Goal: Task Accomplishment & Management: Manage account settings

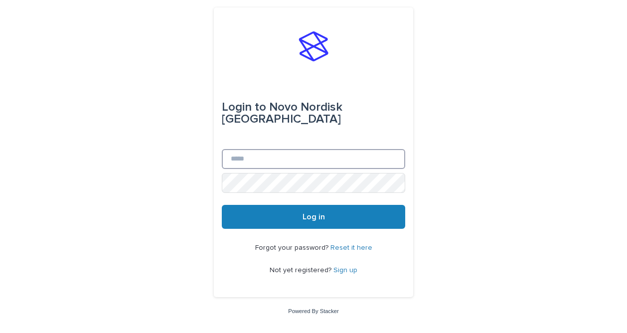
click at [307, 152] on input "Email" at bounding box center [314, 159] width 184 height 20
type input "**********"
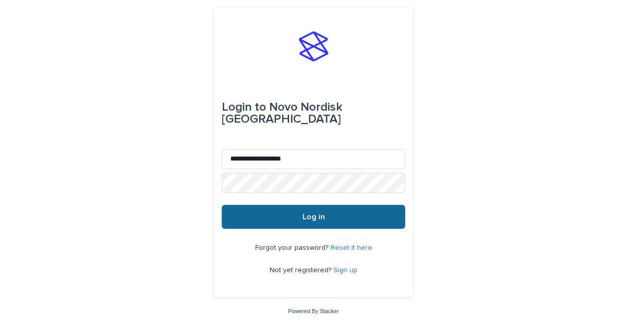
click at [296, 213] on button "Log in" at bounding box center [314, 217] width 184 height 24
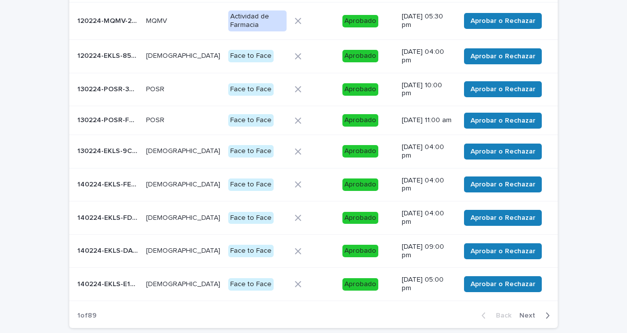
scroll to position [204, 0]
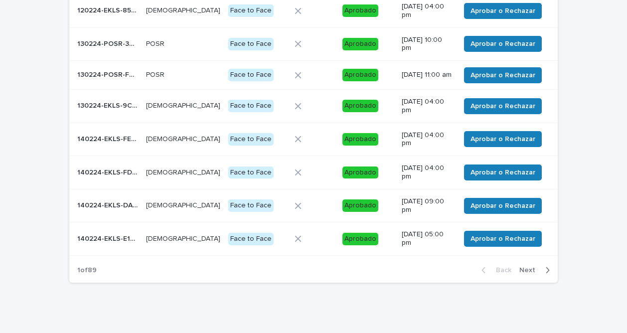
click at [525, 273] on span "Next" at bounding box center [531, 270] width 22 height 7
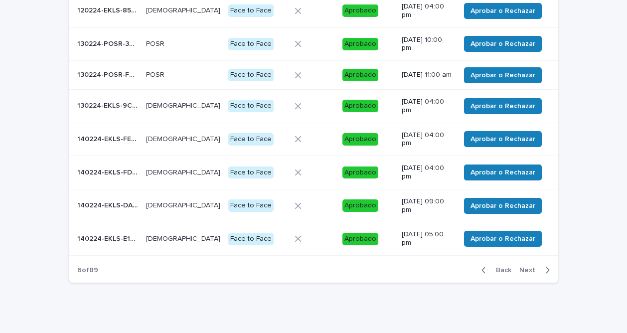
click at [525, 273] on span "Next" at bounding box center [531, 270] width 22 height 7
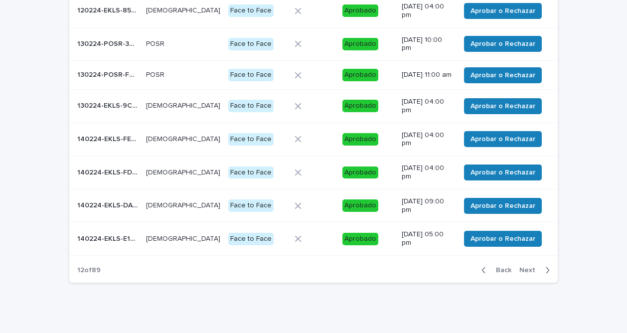
click at [525, 273] on span "Next" at bounding box center [531, 270] width 22 height 7
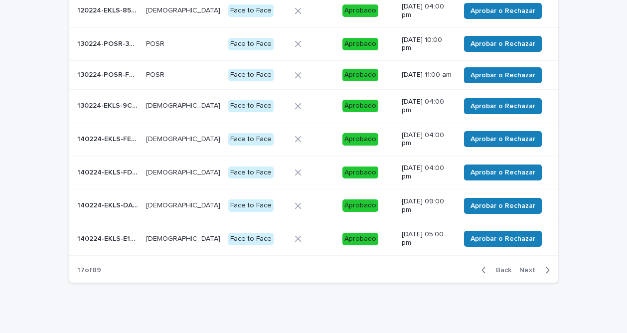
click at [525, 273] on span "Next" at bounding box center [531, 270] width 22 height 7
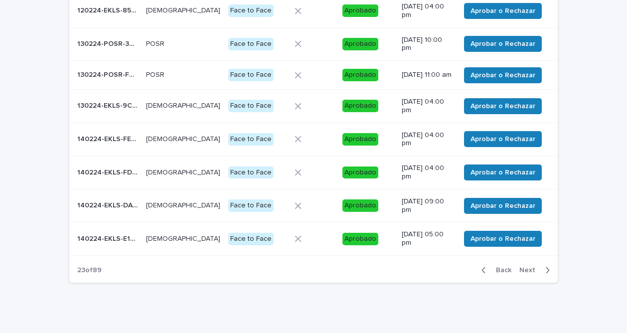
click at [525, 273] on span "Next" at bounding box center [531, 270] width 22 height 7
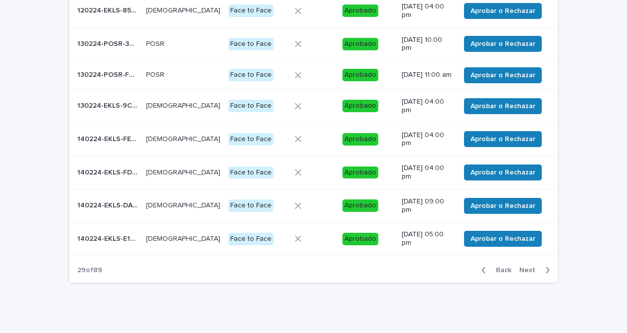
click at [525, 273] on span "Next" at bounding box center [531, 270] width 22 height 7
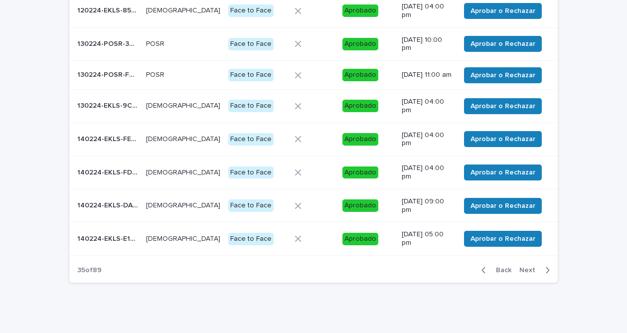
click at [525, 273] on span "Next" at bounding box center [531, 270] width 22 height 7
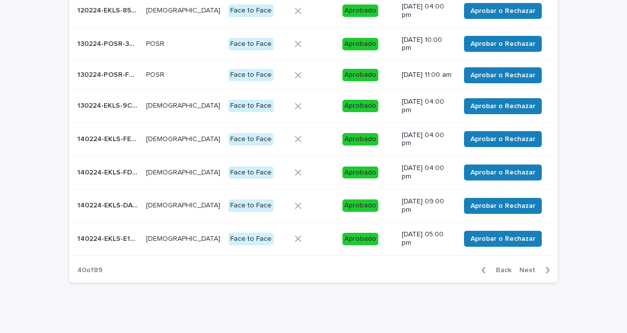
click at [525, 273] on span "Next" at bounding box center [531, 270] width 22 height 7
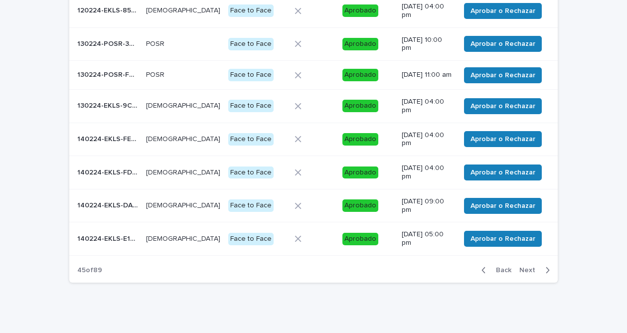
click at [525, 273] on span "Next" at bounding box center [531, 270] width 22 height 7
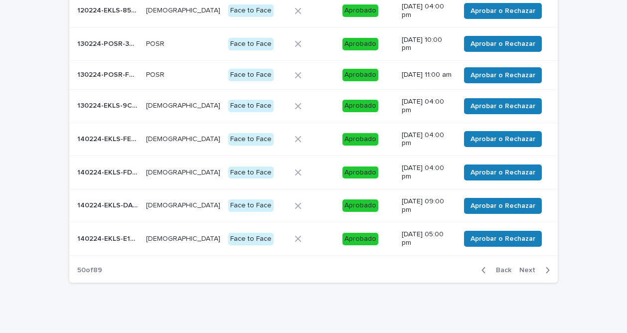
click at [525, 273] on span "Next" at bounding box center [531, 270] width 22 height 7
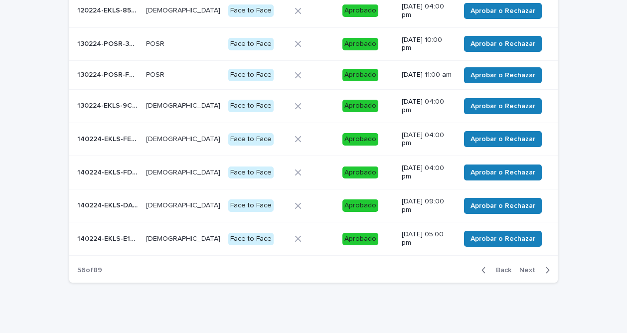
click at [525, 273] on span "Next" at bounding box center [531, 270] width 22 height 7
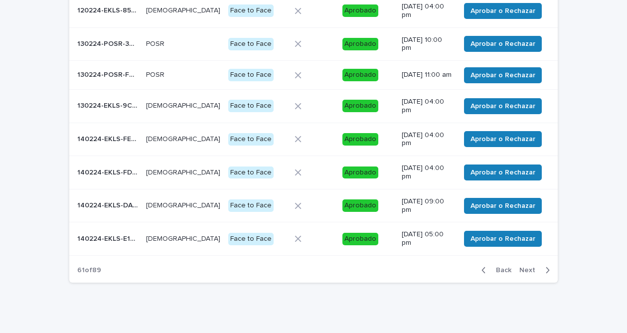
click at [525, 273] on span "Next" at bounding box center [531, 270] width 22 height 7
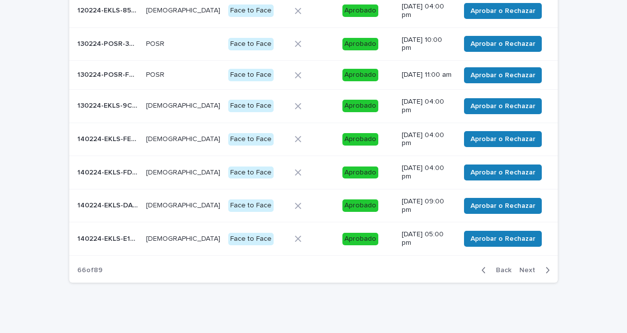
click at [525, 273] on span "Next" at bounding box center [531, 270] width 22 height 7
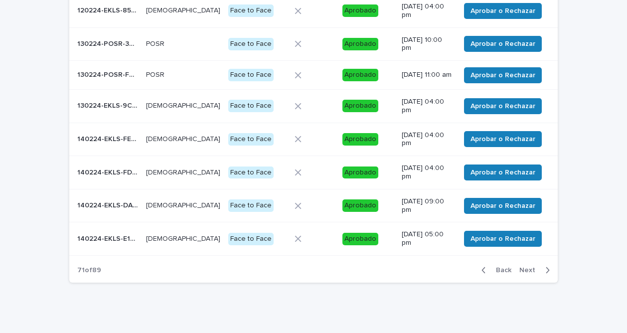
click at [525, 273] on span "Next" at bounding box center [531, 270] width 22 height 7
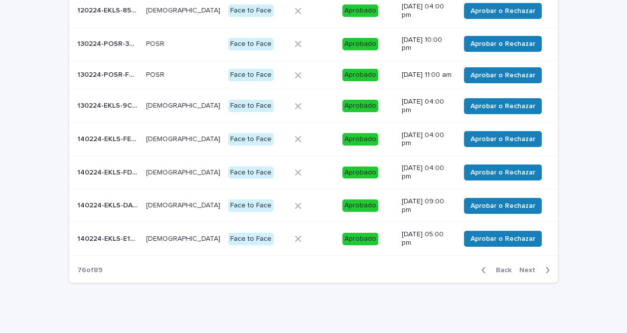
click at [525, 273] on span "Next" at bounding box center [531, 270] width 22 height 7
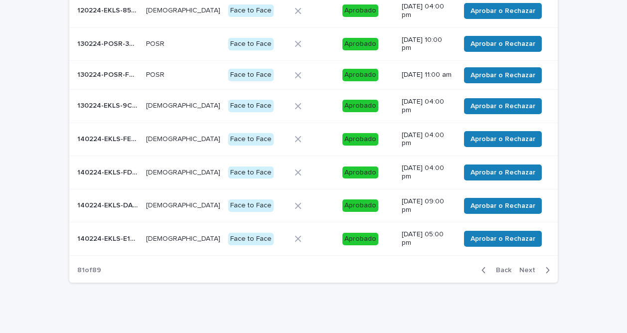
click at [525, 273] on span "Next" at bounding box center [531, 270] width 22 height 7
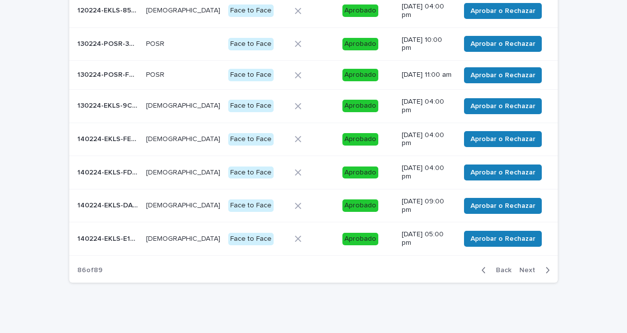
scroll to position [210, 0]
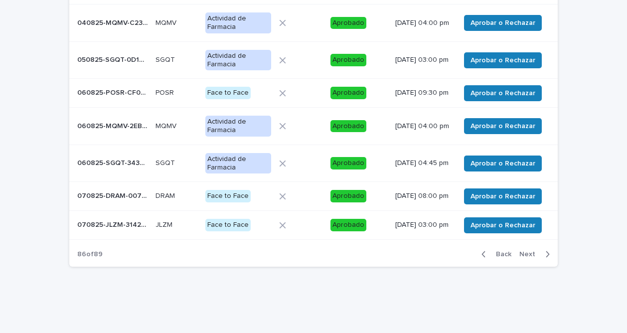
click at [525, 267] on div "Back Next" at bounding box center [516, 254] width 84 height 25
click at [524, 258] on span "Next" at bounding box center [531, 254] width 22 height 7
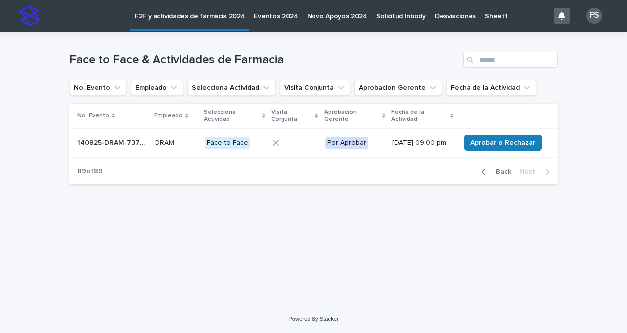
click at [509, 176] on span "Back" at bounding box center [500, 172] width 21 height 7
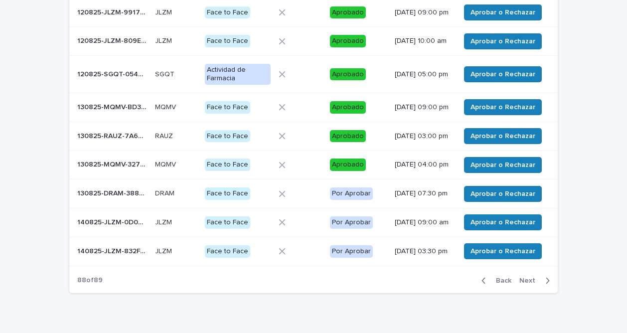
scroll to position [218, 0]
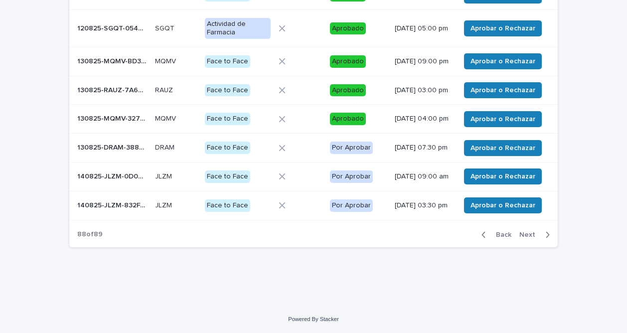
click at [118, 152] on p "130825-DRAM-388D1C" at bounding box center [113, 147] width 72 height 10
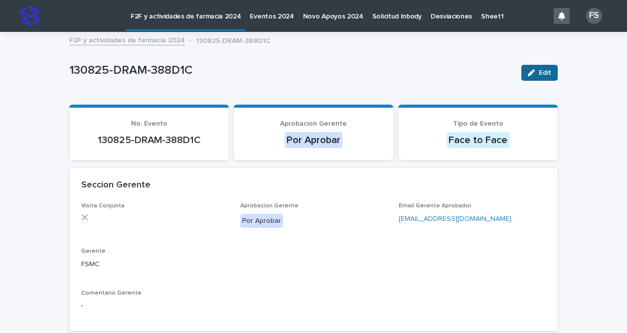
click at [542, 70] on span "Edit" at bounding box center [545, 72] width 12 height 7
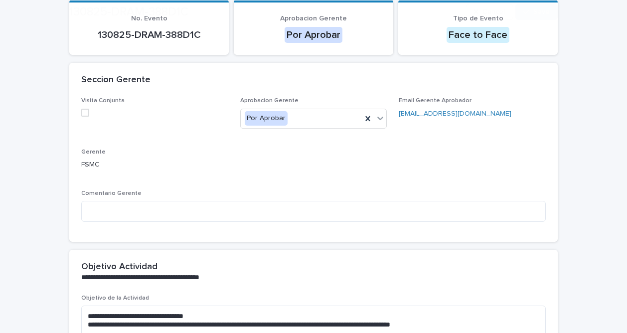
scroll to position [107, 0]
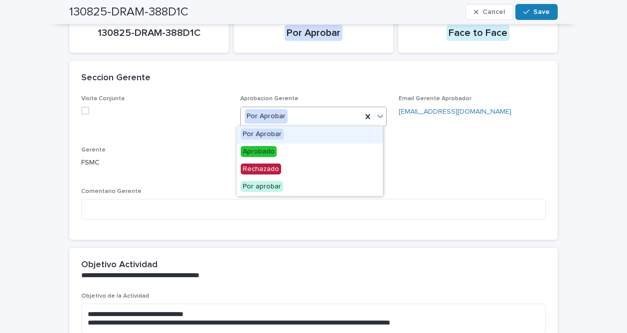
click at [378, 116] on icon at bounding box center [381, 116] width 6 height 3
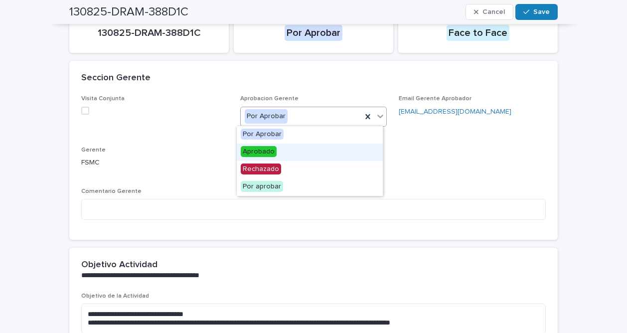
click at [262, 150] on span "Aprobado" at bounding box center [259, 151] width 36 height 11
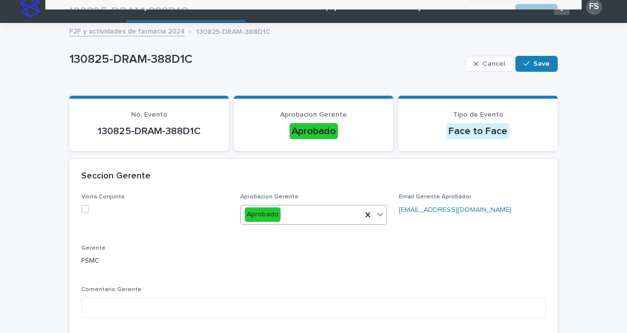
scroll to position [0, 0]
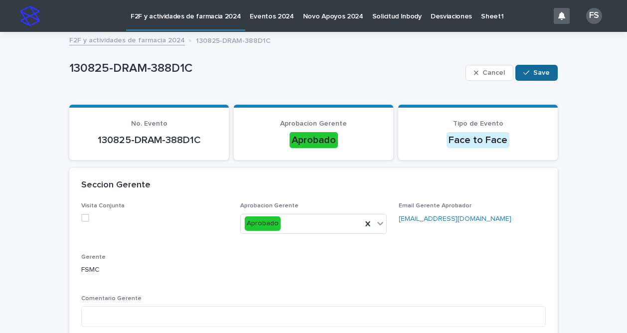
click at [537, 66] on button "Save" at bounding box center [537, 73] width 42 height 16
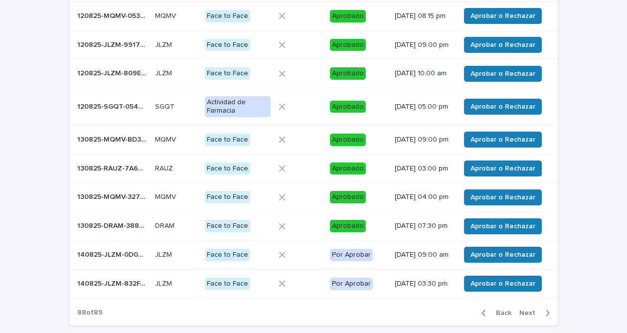
scroll to position [207, 0]
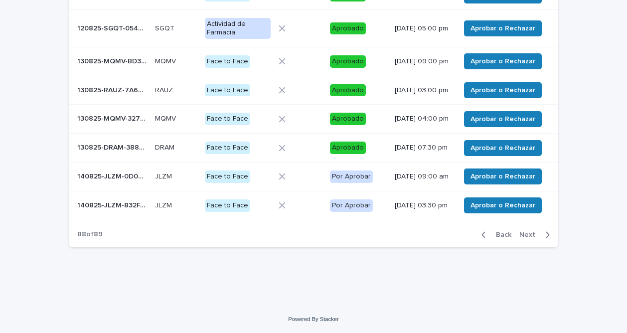
click at [120, 181] on p "140825-JLZM-0D0DCA" at bounding box center [113, 176] width 72 height 10
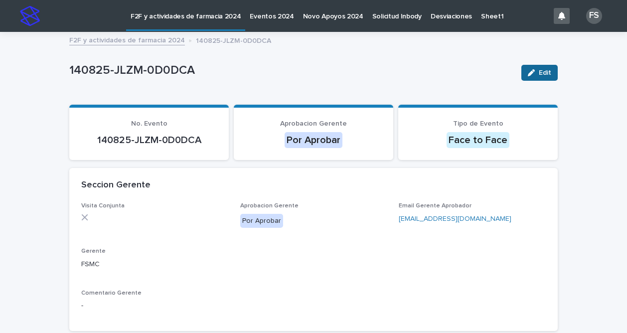
click at [546, 74] on span "Edit" at bounding box center [545, 72] width 12 height 7
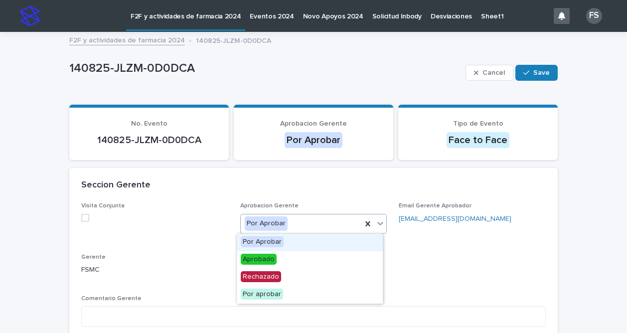
click at [378, 224] on icon at bounding box center [380, 223] width 10 height 10
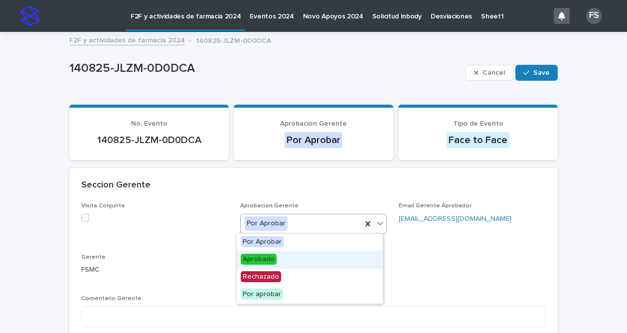
click at [266, 258] on span "Aprobado" at bounding box center [259, 259] width 36 height 11
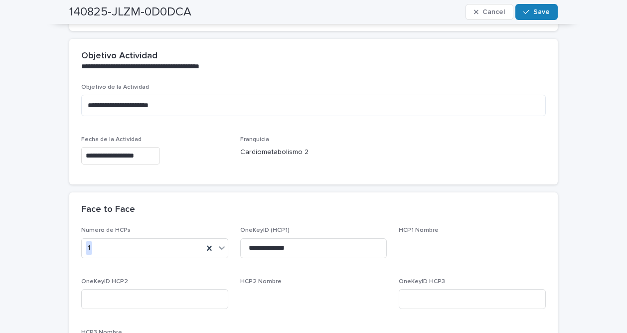
scroll to position [309, 0]
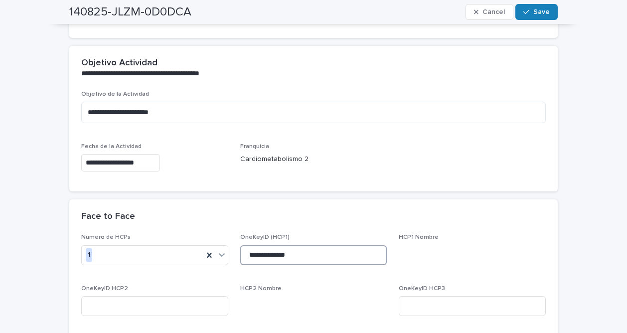
drag, startPoint x: 243, startPoint y: 254, endPoint x: 305, endPoint y: 256, distance: 61.4
click at [305, 256] on input "**********" at bounding box center [313, 255] width 147 height 20
click at [528, 17] on button "Save" at bounding box center [537, 12] width 42 height 16
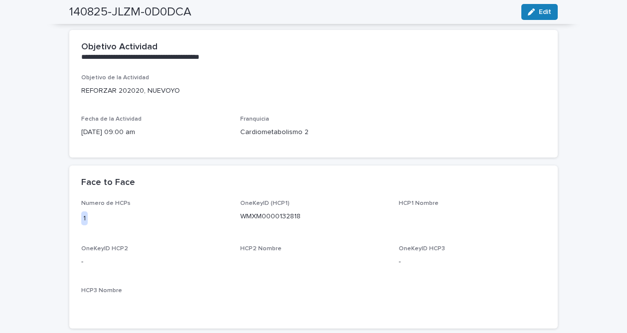
scroll to position [270, 0]
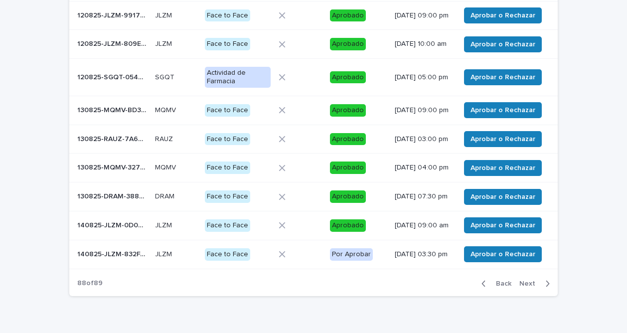
scroll to position [196, 0]
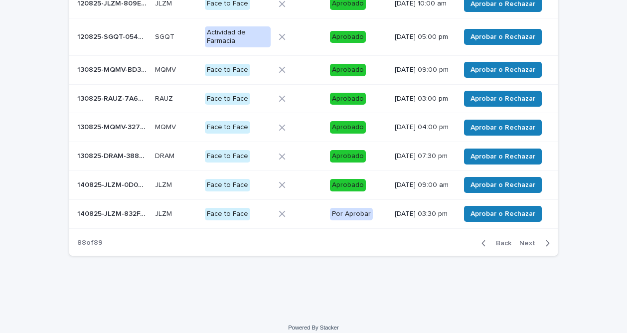
click at [113, 218] on p "140825-JLZM-832FA8" at bounding box center [113, 213] width 72 height 10
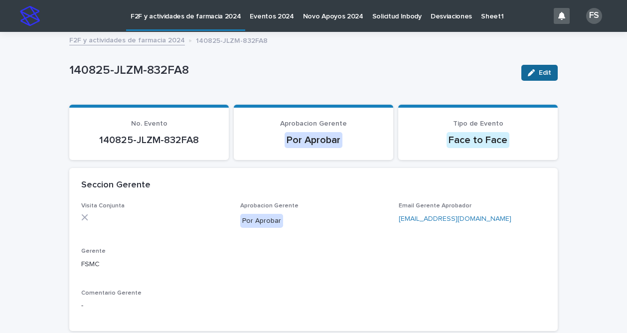
click at [534, 73] on div "button" at bounding box center [533, 72] width 11 height 7
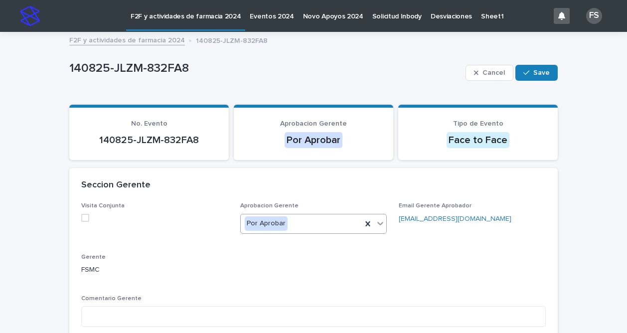
click at [375, 224] on icon at bounding box center [380, 223] width 10 height 10
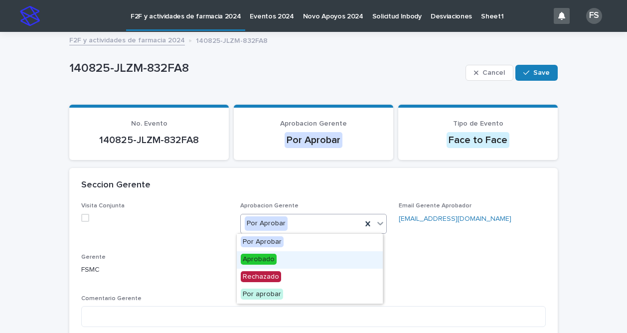
click at [241, 257] on span "Aprobado" at bounding box center [259, 259] width 36 height 11
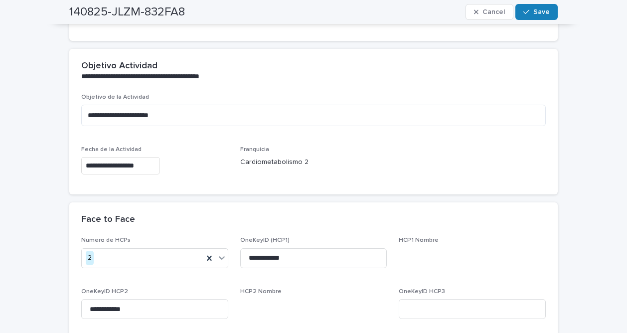
scroll to position [311, 0]
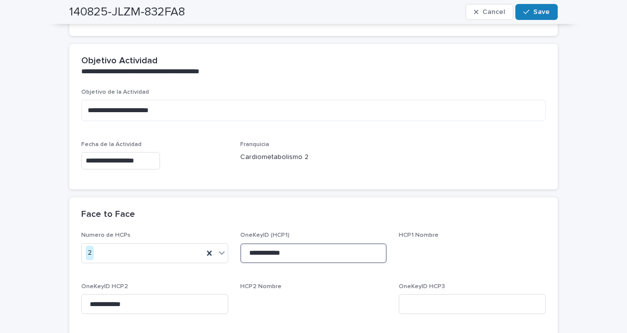
drag, startPoint x: 242, startPoint y: 255, endPoint x: 308, endPoint y: 254, distance: 65.8
click at [308, 254] on input "**********" at bounding box center [313, 253] width 147 height 20
drag, startPoint x: 85, startPoint y: 304, endPoint x: 147, endPoint y: 302, distance: 61.4
click at [147, 302] on input "**********" at bounding box center [154, 304] width 147 height 20
click at [529, 10] on div "button" at bounding box center [529, 11] width 10 height 7
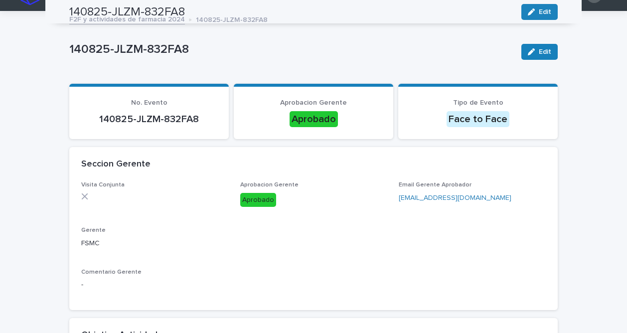
scroll to position [14, 0]
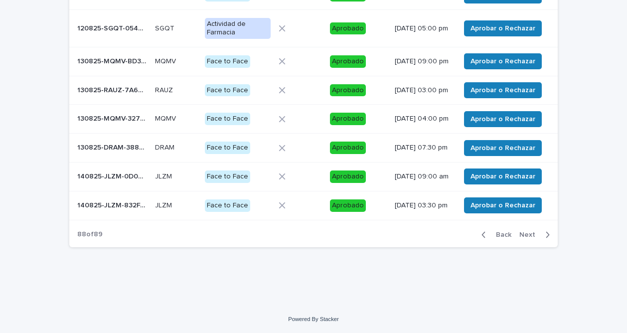
scroll to position [233, 0]
click at [523, 238] on span "Next" at bounding box center [531, 234] width 22 height 7
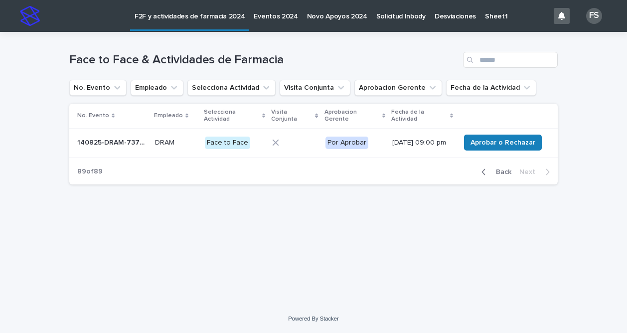
click at [109, 143] on p "140825-DRAM-737192" at bounding box center [113, 142] width 72 height 10
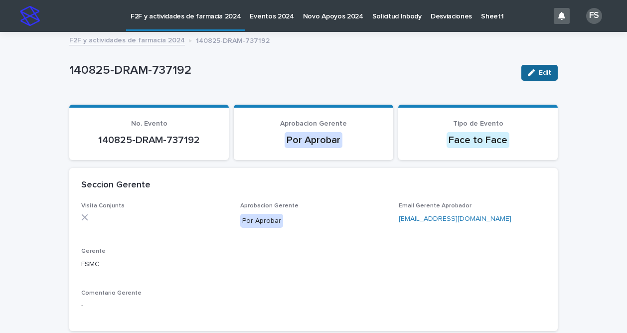
click at [535, 75] on div "button" at bounding box center [533, 72] width 11 height 7
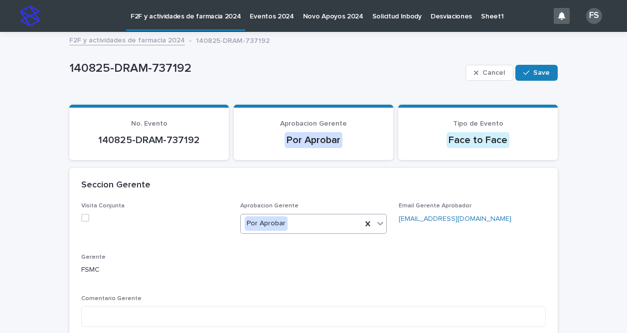
click at [377, 227] on icon at bounding box center [380, 223] width 10 height 10
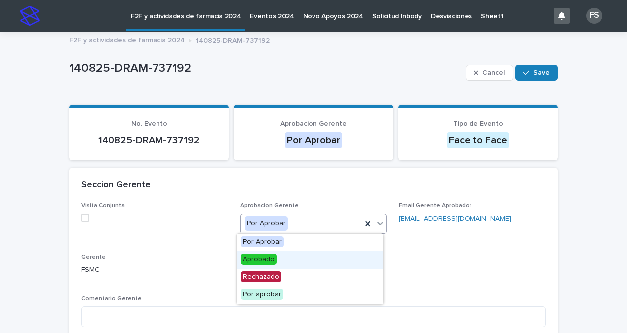
click at [267, 259] on span "Aprobado" at bounding box center [259, 259] width 36 height 11
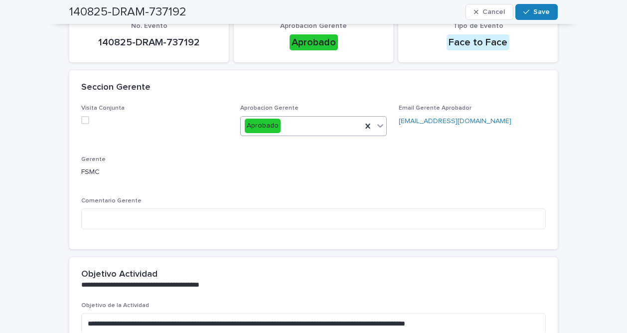
scroll to position [55, 0]
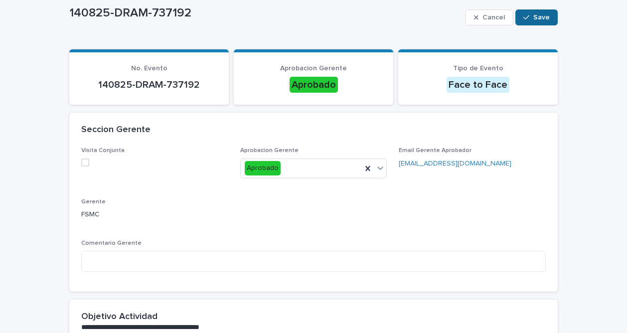
click at [537, 14] on span "Save" at bounding box center [542, 17] width 16 height 7
